Goal: Transaction & Acquisition: Purchase product/service

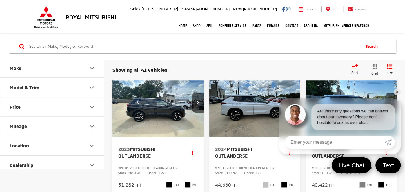
scroll to position [292, 0]
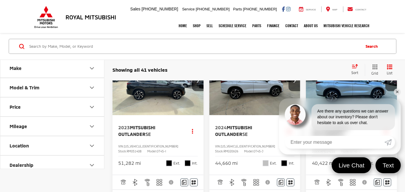
click at [396, 92] on link "✕" at bounding box center [396, 92] width 7 height 7
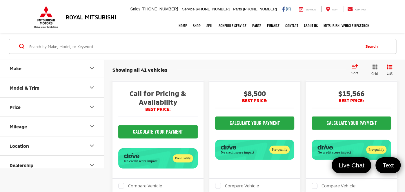
scroll to position [939, 0]
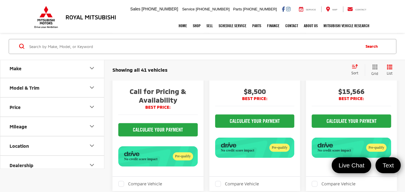
click at [339, 23] on span "Kia Soul" at bounding box center [333, 21] width 21 height 6
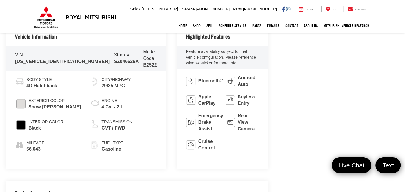
scroll to position [271, 0]
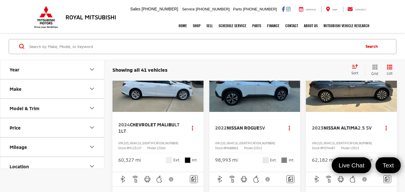
scroll to position [1338, 0]
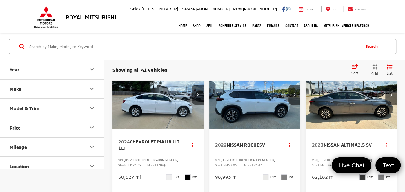
click at [353, 69] on div "Sort" at bounding box center [356, 70] width 16 height 12
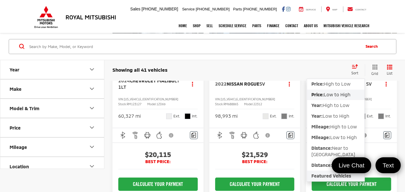
scroll to position [1401, 0]
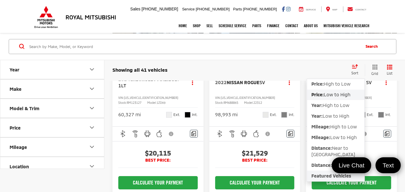
click at [320, 173] on button "Featured Vehicles" at bounding box center [335, 176] width 57 height 10
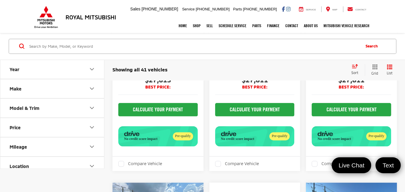
scroll to position [438, 0]
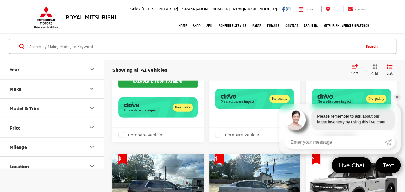
scroll to position [1158, 0]
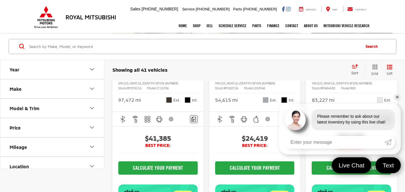
click at [395, 97] on link "✕" at bounding box center [396, 97] width 7 height 7
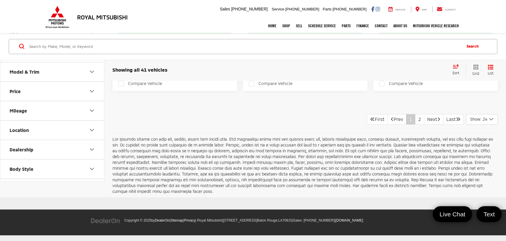
scroll to position [2389, 0]
click at [404, 124] on link "2" at bounding box center [419, 119] width 9 height 10
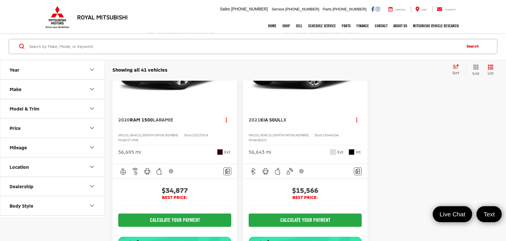
scroll to position [1580, 0]
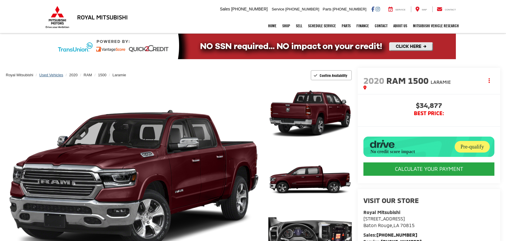
click at [49, 74] on span "Used Vehicles" at bounding box center [51, 75] width 24 height 4
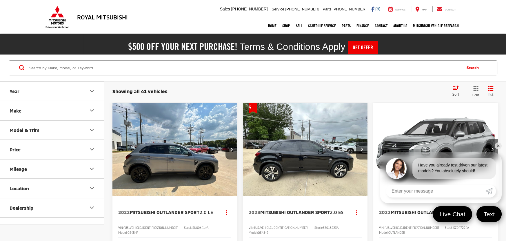
click at [497, 146] on link "✕" at bounding box center [497, 145] width 7 height 7
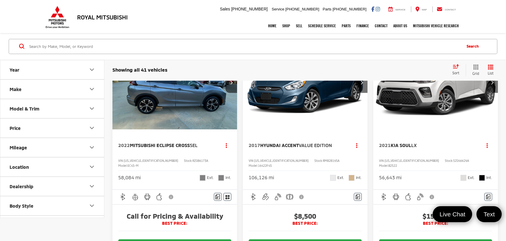
scroll to position [886, 0]
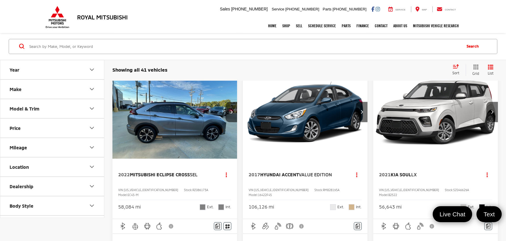
click at [200, 159] on img "2022 Mitsubishi Eclipse Cross SEL 0" at bounding box center [174, 112] width 125 height 94
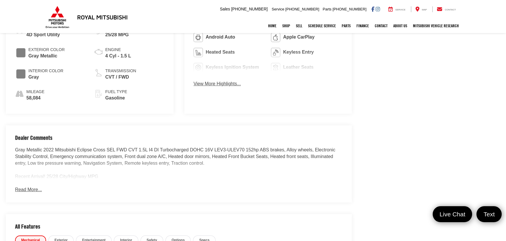
scroll to position [365, 0]
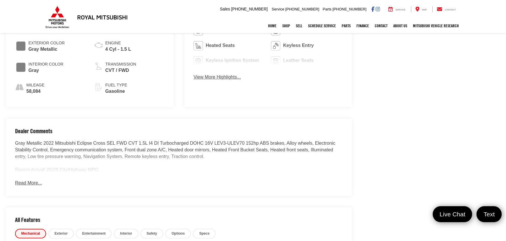
click at [34, 180] on button "Read More..." at bounding box center [28, 183] width 27 height 7
click at [132, 140] on div "Gray Metallic 2022 Mitsubishi Eclipse Cross SEL FWD CVT 1.5L I4 DI Turbocharged…" at bounding box center [178, 156] width 327 height 33
click at [149, 140] on div "Gray Metallic 2022 Mitsubishi Eclipse Cross SEL FWD CVT 1.5L I4 DI Turbocharged…" at bounding box center [178, 156] width 327 height 33
click at [168, 140] on div "Gray Metallic 2022 Mitsubishi Eclipse Cross SEL FWD CVT 1.5L I4 DI Turbocharged…" at bounding box center [178, 156] width 327 height 33
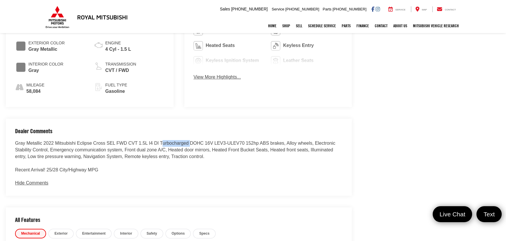
click at [168, 140] on div "Gray Metallic 2022 Mitsubishi Eclipse Cross SEL FWD CVT 1.5L I4 DI Turbocharged…" at bounding box center [178, 156] width 327 height 33
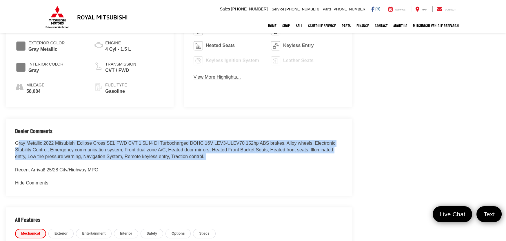
click at [168, 140] on div "Gray Metallic 2022 Mitsubishi Eclipse Cross SEL FWD CVT 1.5L I4 DI Turbocharged…" at bounding box center [178, 156] width 327 height 33
click at [218, 143] on div "Gray Metallic 2022 Mitsubishi Eclipse Cross SEL FWD CVT 1.5L I4 DI Turbocharged…" at bounding box center [178, 156] width 327 height 33
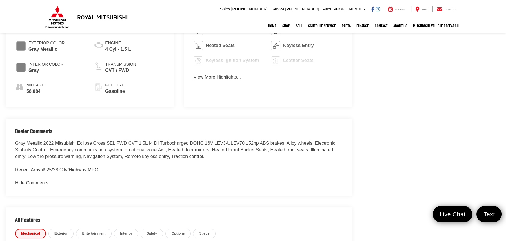
click at [241, 144] on div "Gray Metallic 2022 Mitsubishi Eclipse Cross SEL FWD CVT 1.5L I4 DI Turbocharged…" at bounding box center [178, 156] width 327 height 33
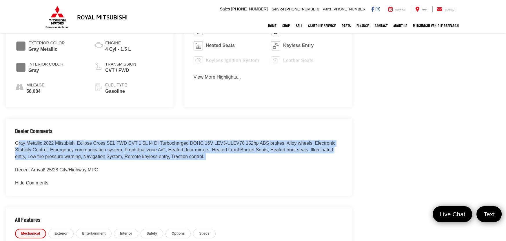
click at [241, 144] on div "Gray Metallic 2022 Mitsubishi Eclipse Cross SEL FWD CVT 1.5L I4 DI Turbocharged…" at bounding box center [178, 156] width 327 height 33
click at [299, 144] on div "Gray Metallic 2022 Mitsubishi Eclipse Cross SEL FWD CVT 1.5L I4 DI Turbocharged…" at bounding box center [178, 156] width 327 height 33
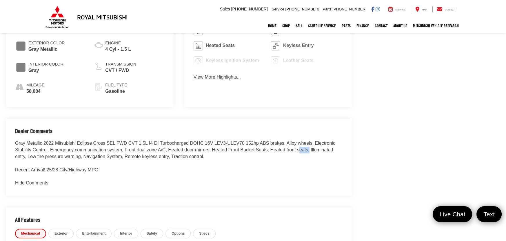
click at [299, 144] on div "Gray Metallic 2022 Mitsubishi Eclipse Cross SEL FWD CVT 1.5L I4 DI Turbocharged…" at bounding box center [178, 156] width 327 height 33
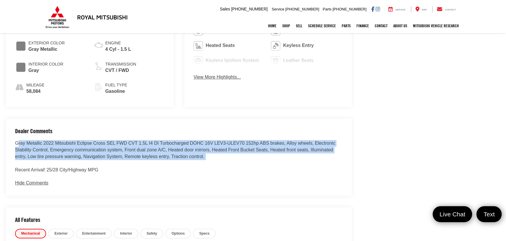
click at [299, 144] on div "Gray Metallic 2022 Mitsubishi Eclipse Cross SEL FWD CVT 1.5L I4 DI Turbocharged…" at bounding box center [178, 156] width 327 height 33
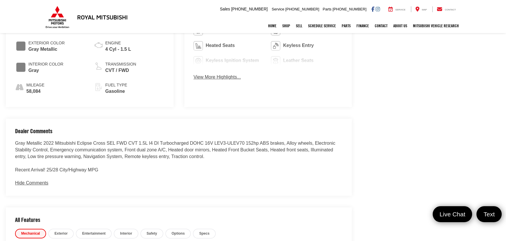
click at [253, 160] on div "Gray Metallic 2022 Mitsubishi Eclipse Cross SEL FWD CVT 1.5L I4 DI Turbocharged…" at bounding box center [178, 156] width 327 height 33
click at [108, 152] on div "Gray Metallic 2022 Mitsubishi Eclipse Cross SEL FWD CVT 1.5L I4 DI Turbocharged…" at bounding box center [178, 156] width 327 height 33
click at [108, 151] on div "Gray Metallic 2022 Mitsubishi Eclipse Cross SEL FWD CVT 1.5L I4 DI Turbocharged…" at bounding box center [178, 156] width 327 height 33
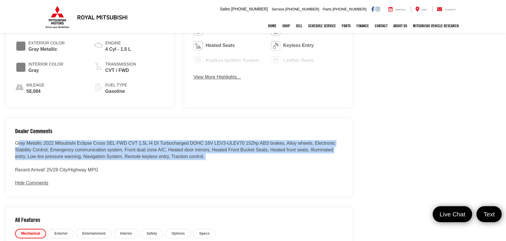
click at [108, 151] on div "Gray Metallic 2022 Mitsubishi Eclipse Cross SEL FWD CVT 1.5L I4 DI Turbocharged…" at bounding box center [178, 156] width 327 height 33
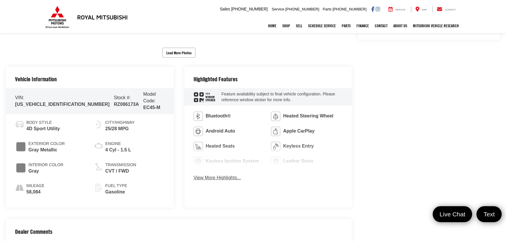
scroll to position [260, 0]
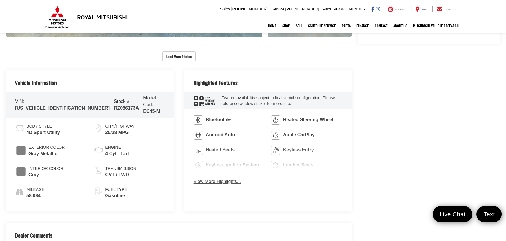
click at [220, 181] on button "View More Highlights..." at bounding box center [216, 181] width 47 height 7
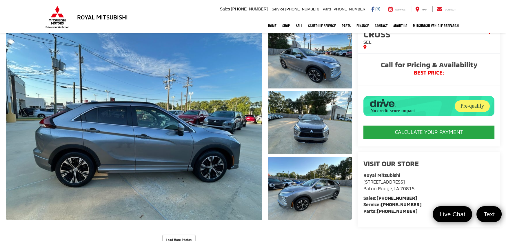
scroll to position [52, 0]
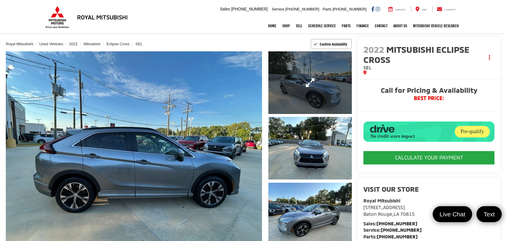
click at [325, 92] on link "Expand Photo 1" at bounding box center [309, 82] width 83 height 63
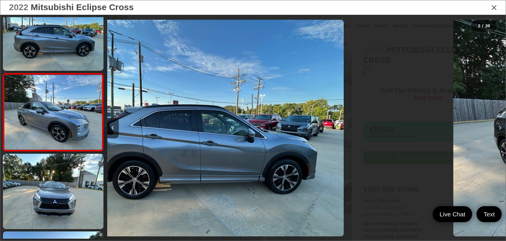
scroll to position [23, 0]
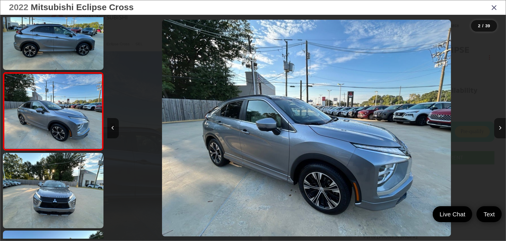
click at [495, 128] on button "Next image" at bounding box center [500, 128] width 12 height 20
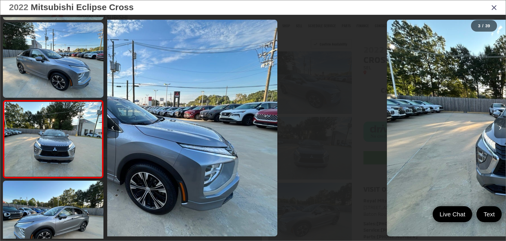
scroll to position [101, 0]
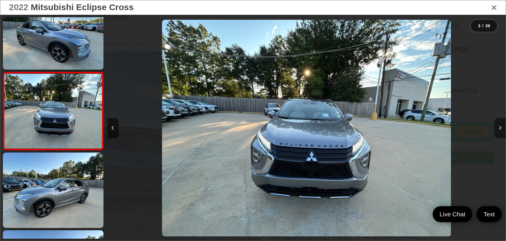
click at [495, 128] on button "Next image" at bounding box center [500, 128] width 12 height 20
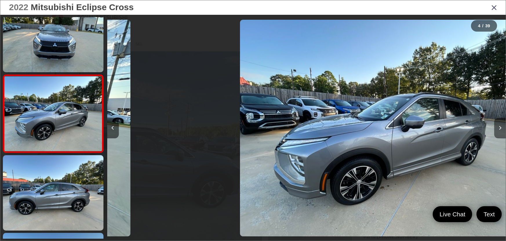
scroll to position [178, 0]
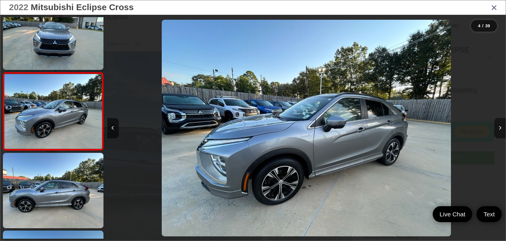
click at [495, 128] on button "Next image" at bounding box center [500, 128] width 12 height 20
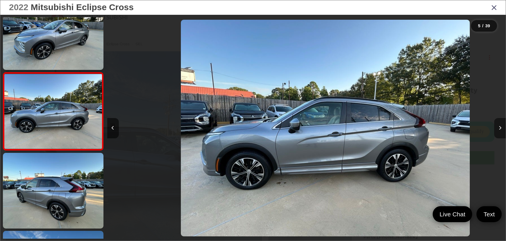
scroll to position [0, 1593]
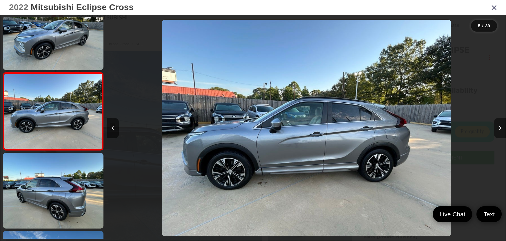
click at [495, 128] on button "Next image" at bounding box center [500, 128] width 12 height 20
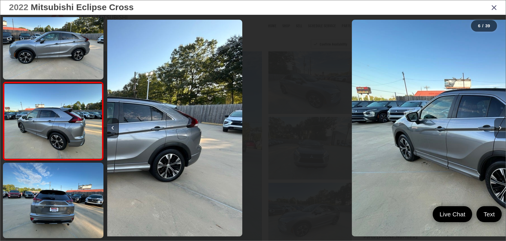
scroll to position [334, 0]
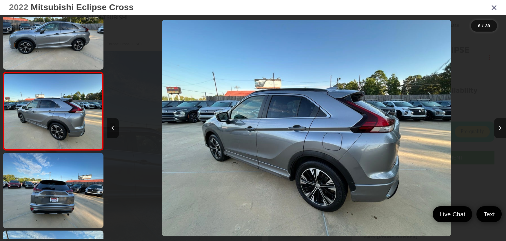
click at [495, 128] on button "Next image" at bounding box center [500, 128] width 12 height 20
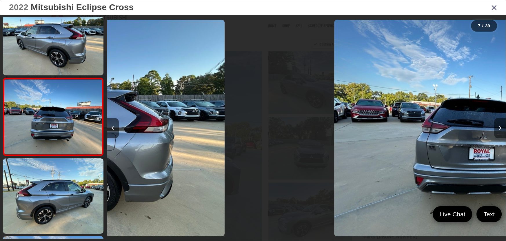
scroll to position [411, 0]
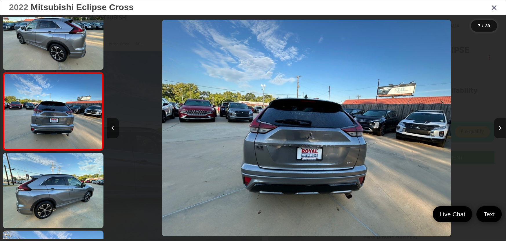
click at [495, 128] on button "Next image" at bounding box center [500, 128] width 12 height 20
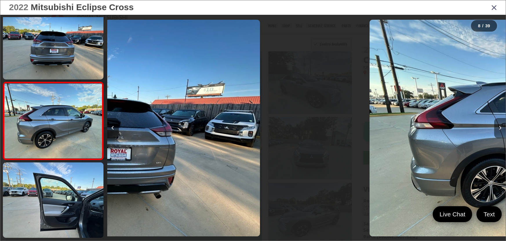
scroll to position [489, 0]
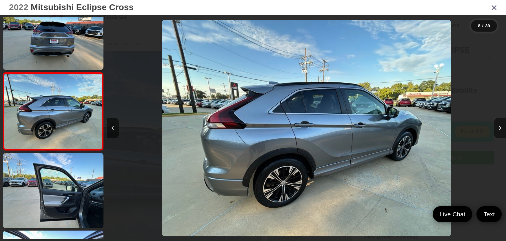
click at [495, 128] on button "Next image" at bounding box center [500, 128] width 12 height 20
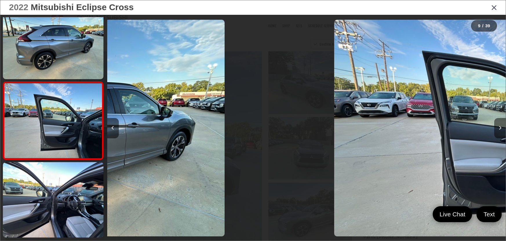
scroll to position [0, 0]
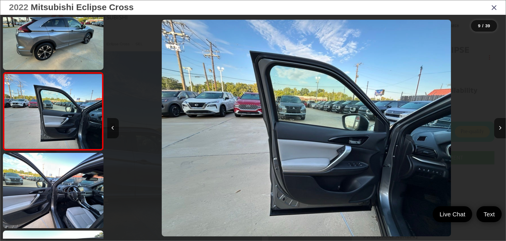
click at [492, 8] on icon "Close gallery" at bounding box center [494, 7] width 6 height 8
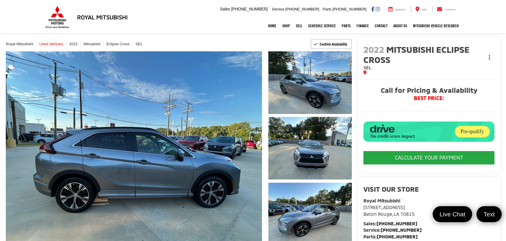
click at [46, 42] on span "Used Vehicles" at bounding box center [51, 44] width 24 height 4
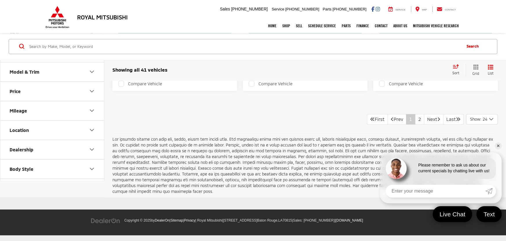
scroll to position [2389, 0]
click at [415, 124] on link "2" at bounding box center [419, 119] width 9 height 10
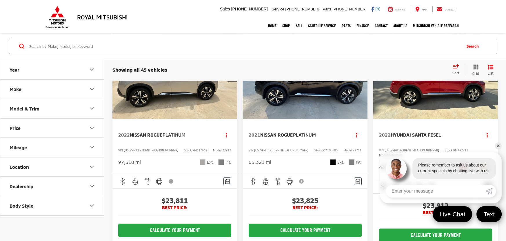
scroll to position [386, 0]
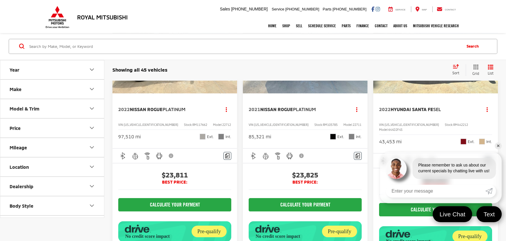
click at [498, 145] on link "✕" at bounding box center [497, 145] width 7 height 7
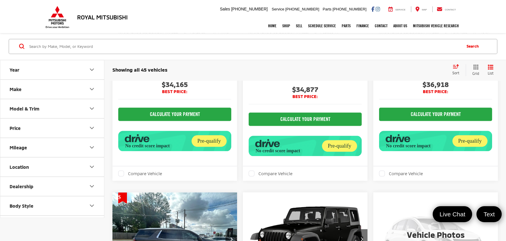
scroll to position [1611, 0]
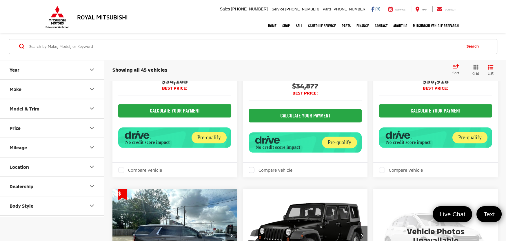
click at [149, 43] on input "Search by Make, Model, or Keyword" at bounding box center [245, 46] width 432 height 14
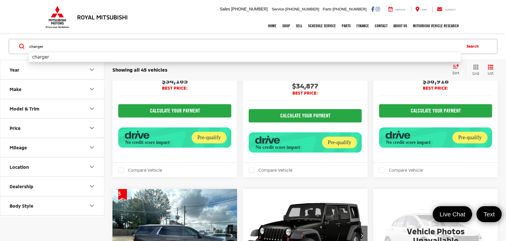
type input "charger"
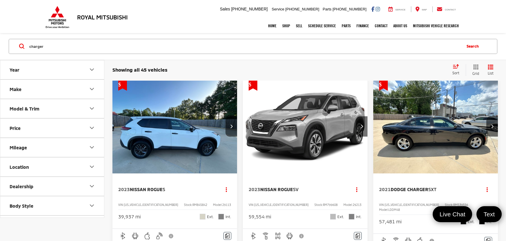
scroll to position [21, 0]
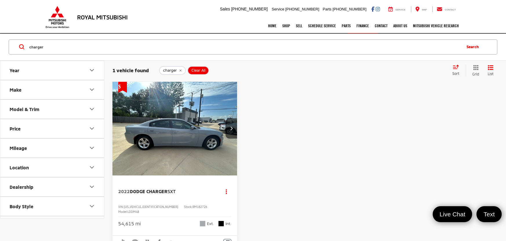
click at [167, 159] on img "2022 Dodge Charger SXT 0" at bounding box center [174, 129] width 125 height 94
